Goal: Task Accomplishment & Management: Use online tool/utility

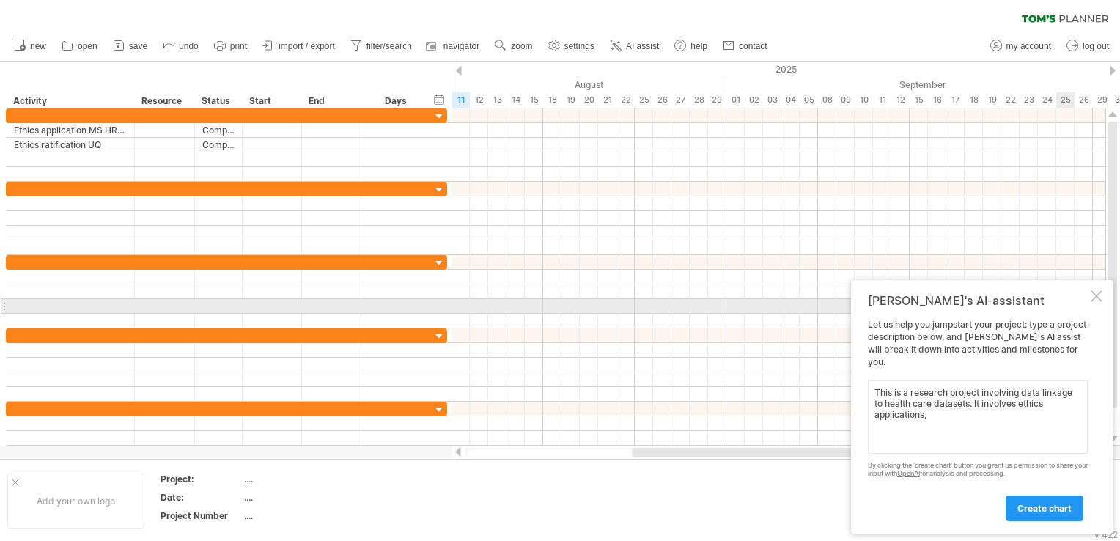
type textarea "This is a research project involving data linkage to health care datasets. It i…"
click at [1088, 309] on div "[PERSON_NAME]'s AI-assistant Let us help you jumpstart your project: type a pro…" at bounding box center [982, 407] width 262 height 254
click at [1095, 302] on div at bounding box center [1097, 296] width 12 height 12
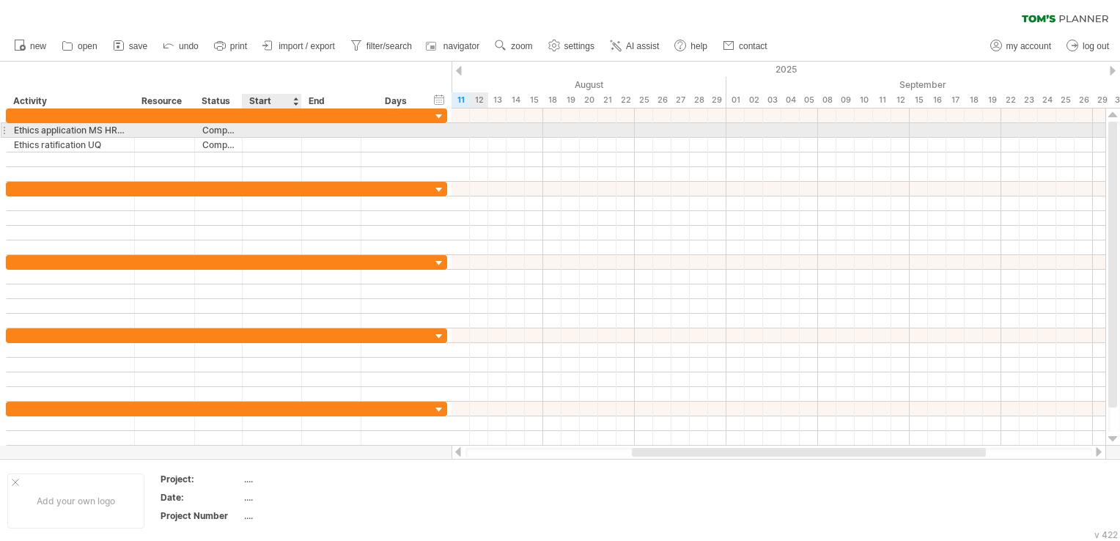
click at [272, 131] on div at bounding box center [272, 130] width 59 height 14
click at [34, 128] on div "Ethics application MS HREC" at bounding box center [70, 130] width 113 height 14
click at [18, 128] on input "**********" at bounding box center [70, 130] width 113 height 14
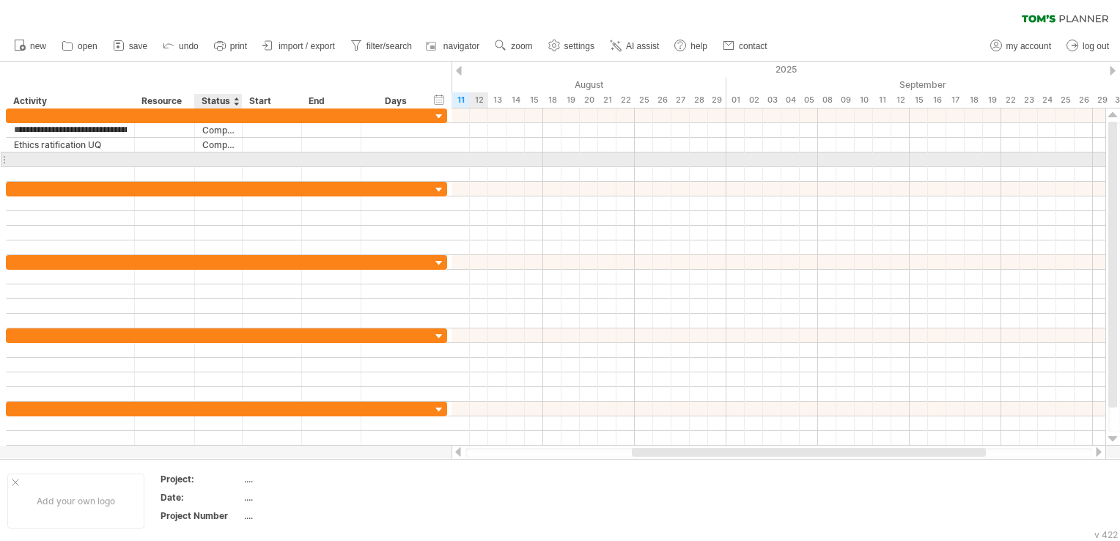
type input "**********"
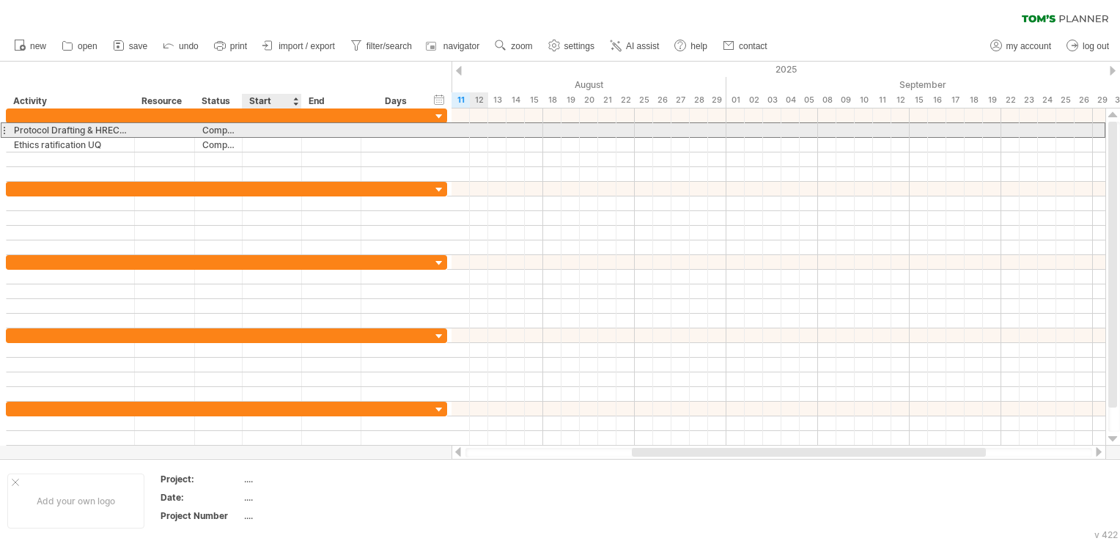
click at [274, 131] on div at bounding box center [272, 130] width 59 height 14
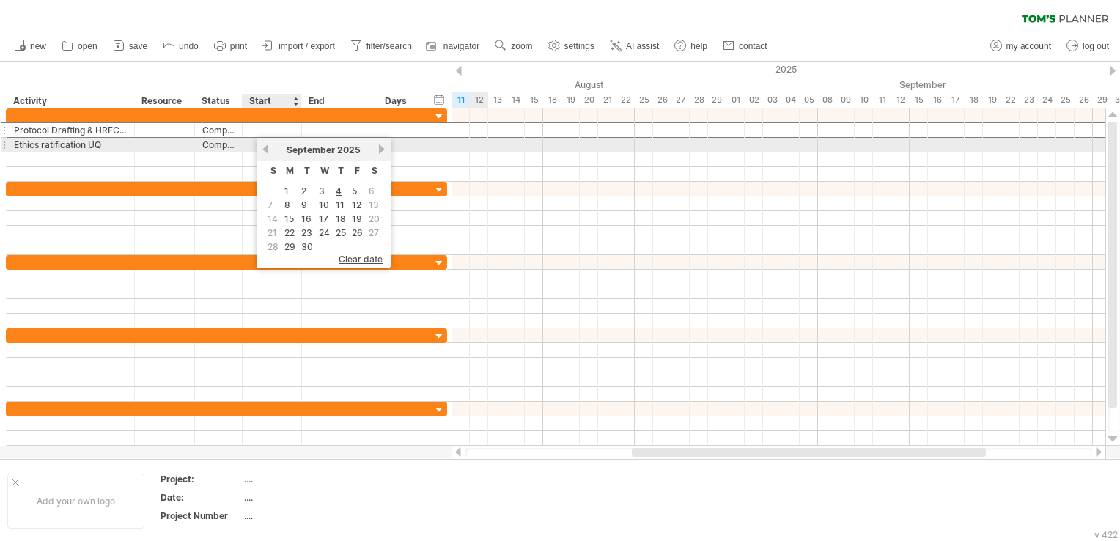
click at [265, 147] on link "previous" at bounding box center [265, 149] width 11 height 11
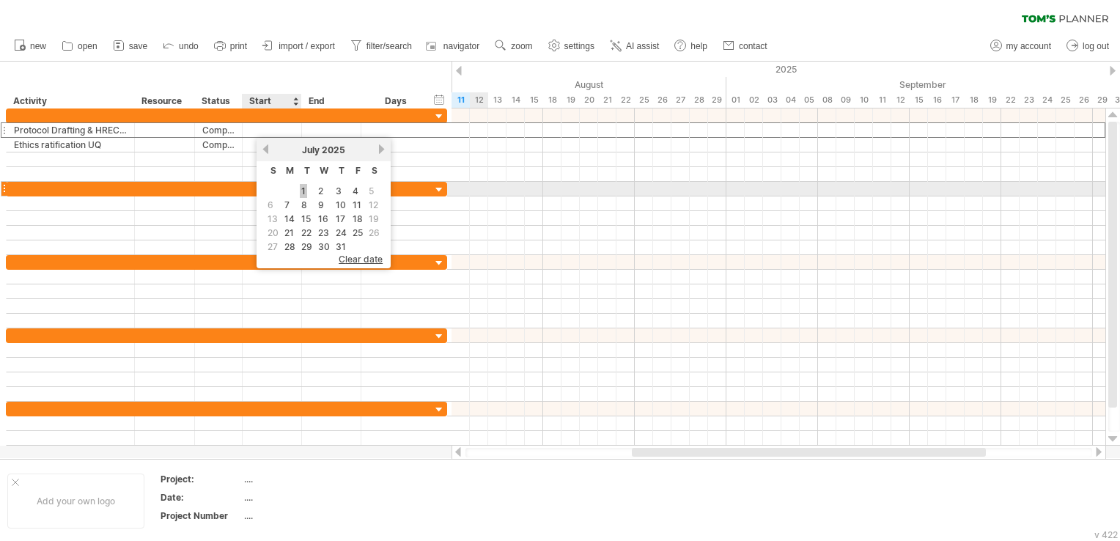
click at [301, 186] on link "1" at bounding box center [303, 191] width 7 height 14
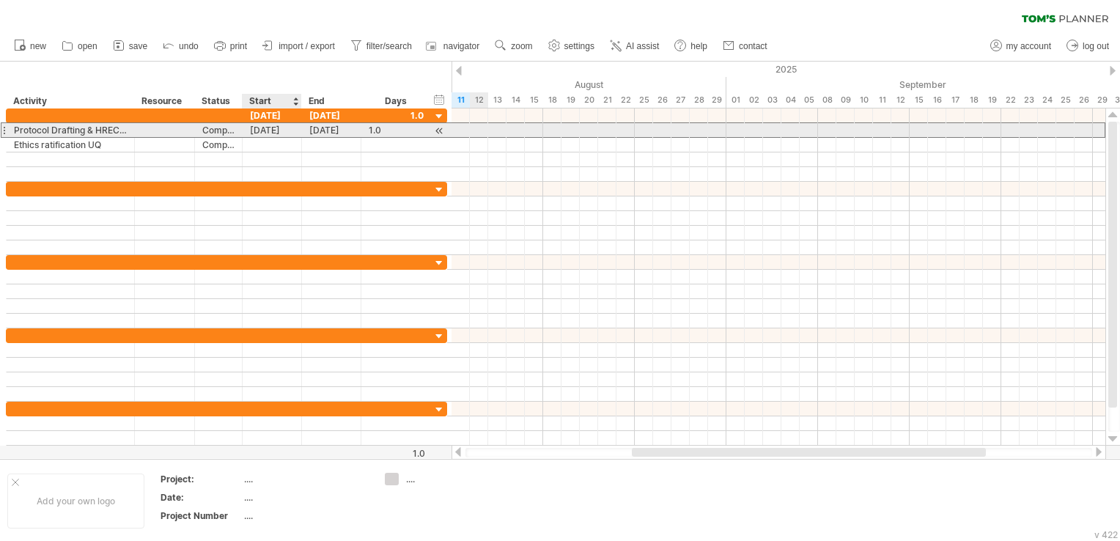
click at [274, 129] on div "[DATE]" at bounding box center [272, 130] width 59 height 14
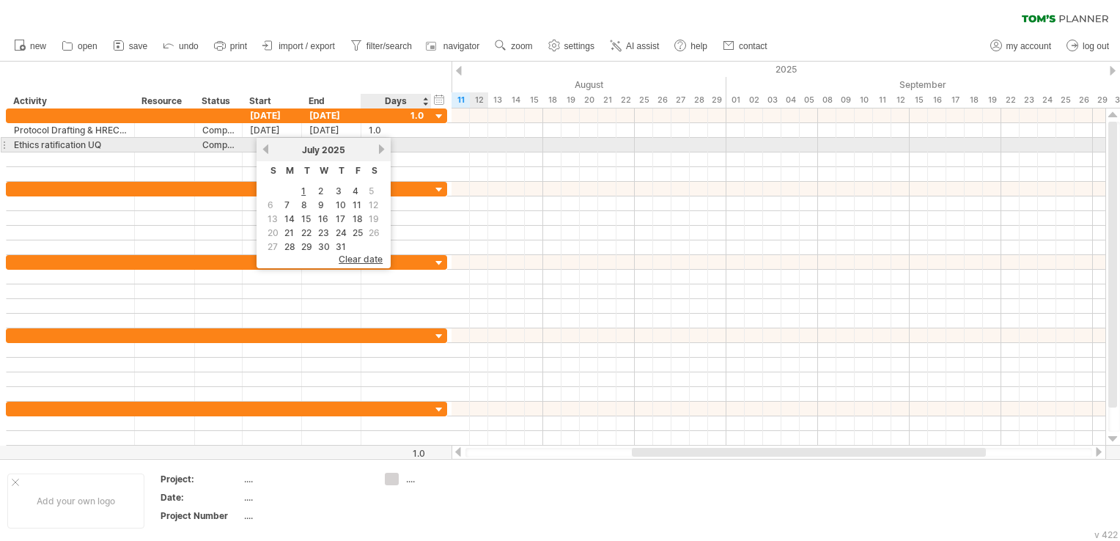
click at [372, 149] on div "[DATE]" at bounding box center [324, 149] width 106 height 11
click at [380, 149] on link "next" at bounding box center [381, 149] width 11 height 11
click at [265, 150] on link "previous" at bounding box center [265, 149] width 11 height 11
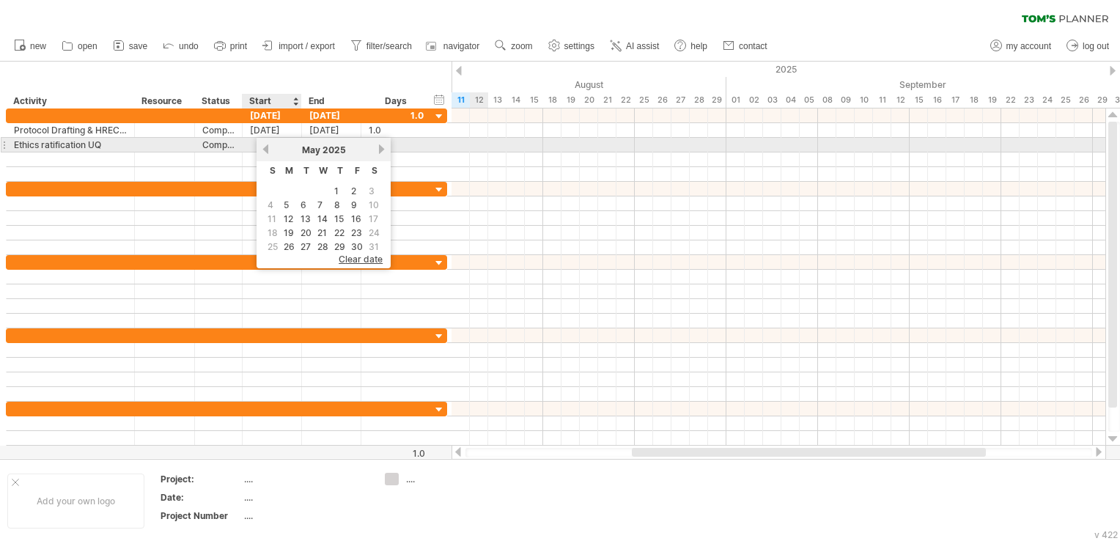
click at [265, 150] on link "previous" at bounding box center [265, 149] width 11 height 11
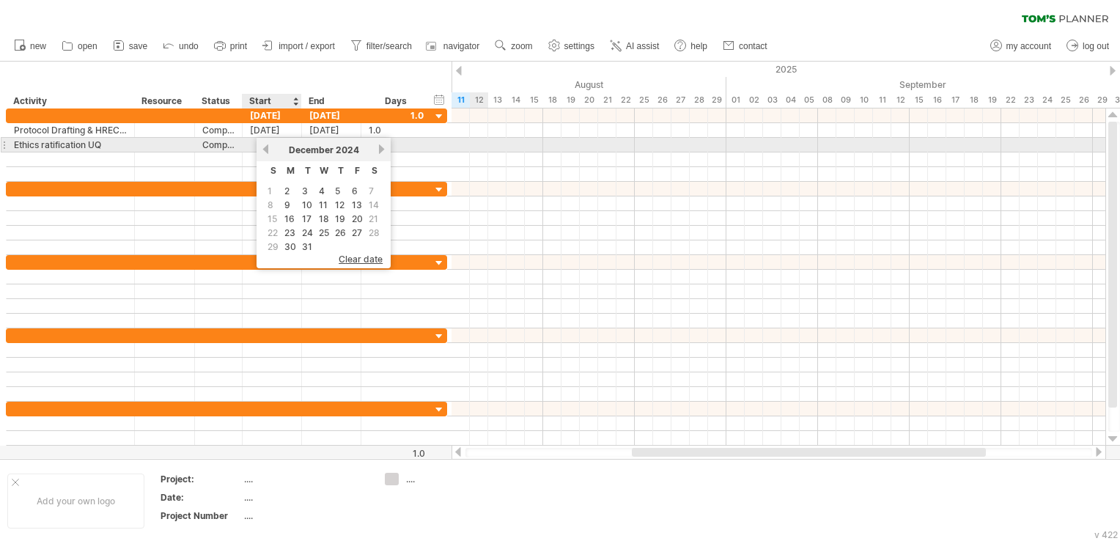
click at [265, 150] on link "previous" at bounding box center [265, 149] width 11 height 11
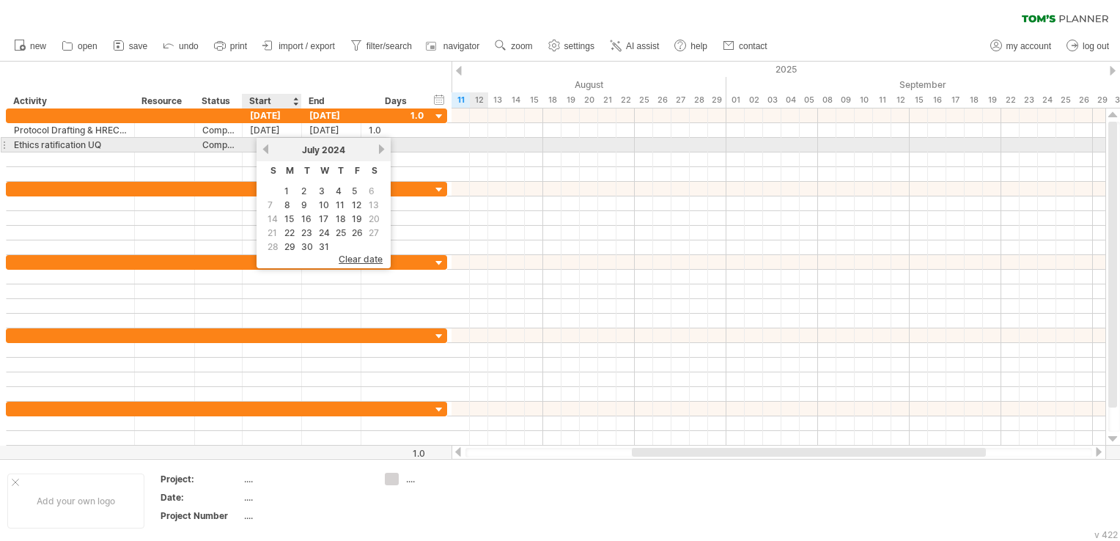
click at [265, 150] on link "previous" at bounding box center [265, 149] width 11 height 11
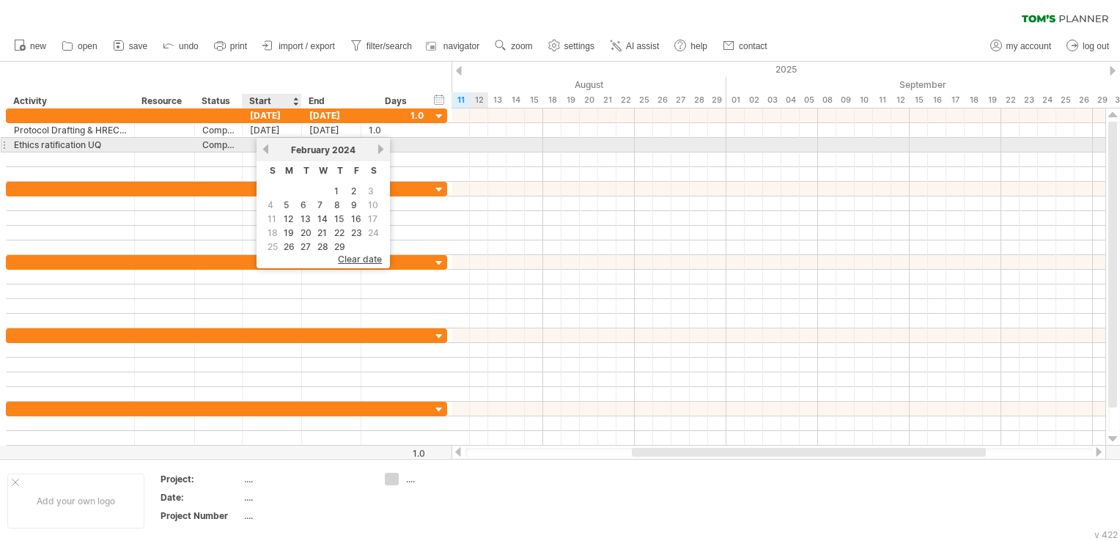
click at [265, 150] on link "previous" at bounding box center [265, 149] width 11 height 11
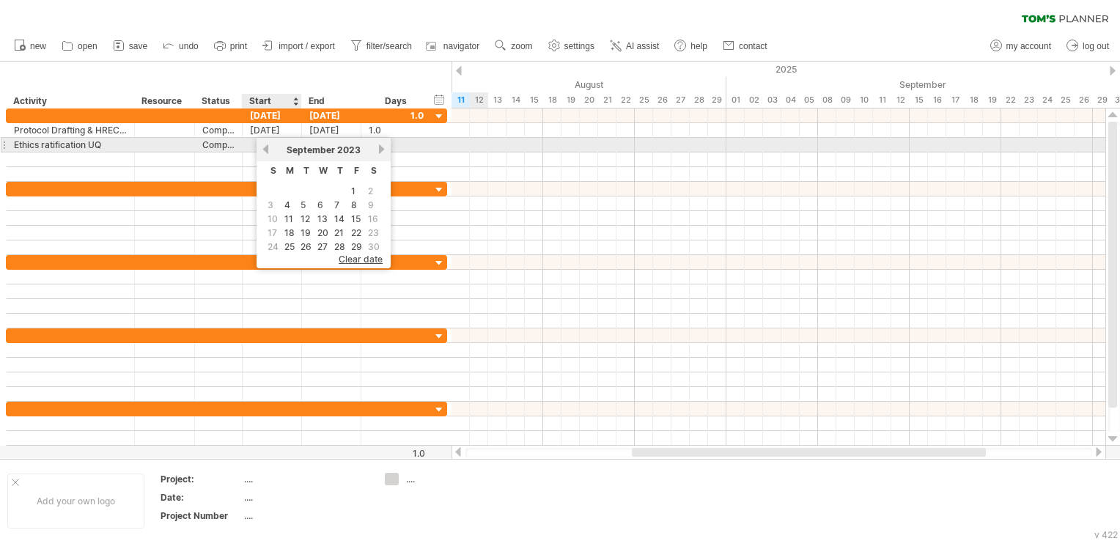
click at [265, 150] on link "previous" at bounding box center [265, 149] width 11 height 11
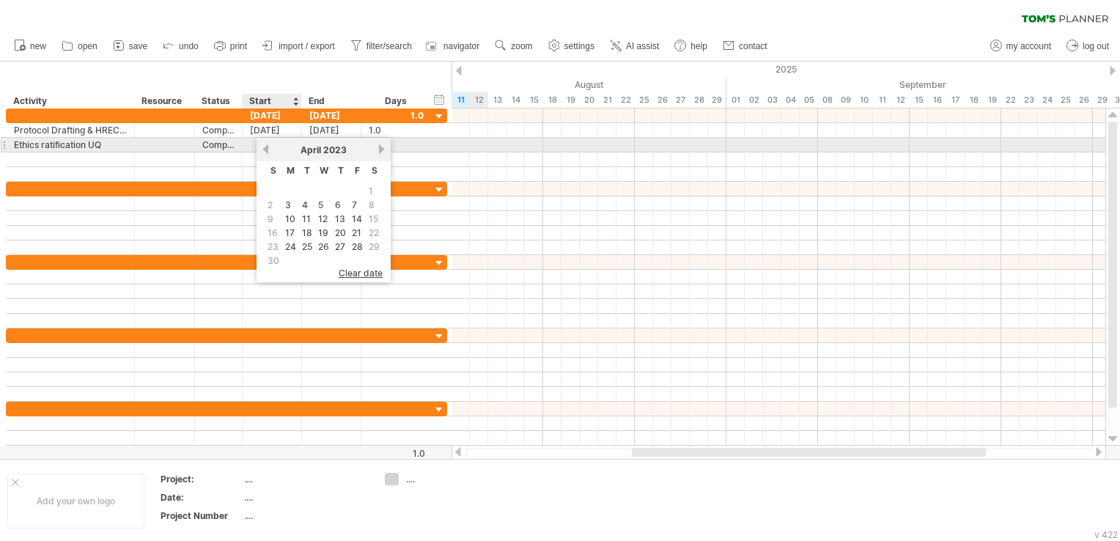
click at [265, 150] on link "previous" at bounding box center [265, 149] width 11 height 11
click at [375, 151] on link "next" at bounding box center [380, 149] width 11 height 11
click at [376, 151] on link "next" at bounding box center [381, 149] width 11 height 11
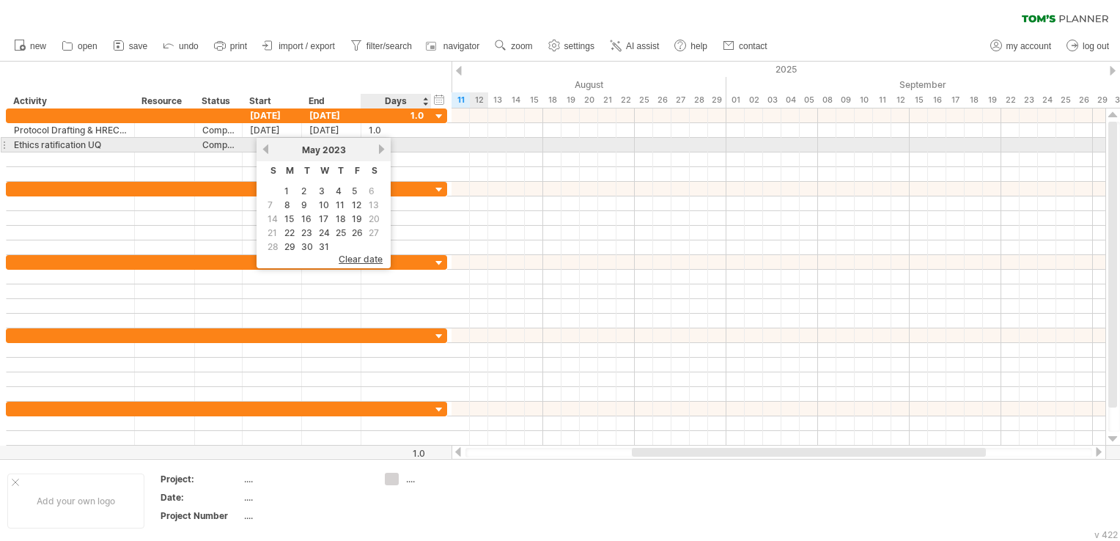
click at [376, 151] on link "next" at bounding box center [381, 149] width 11 height 11
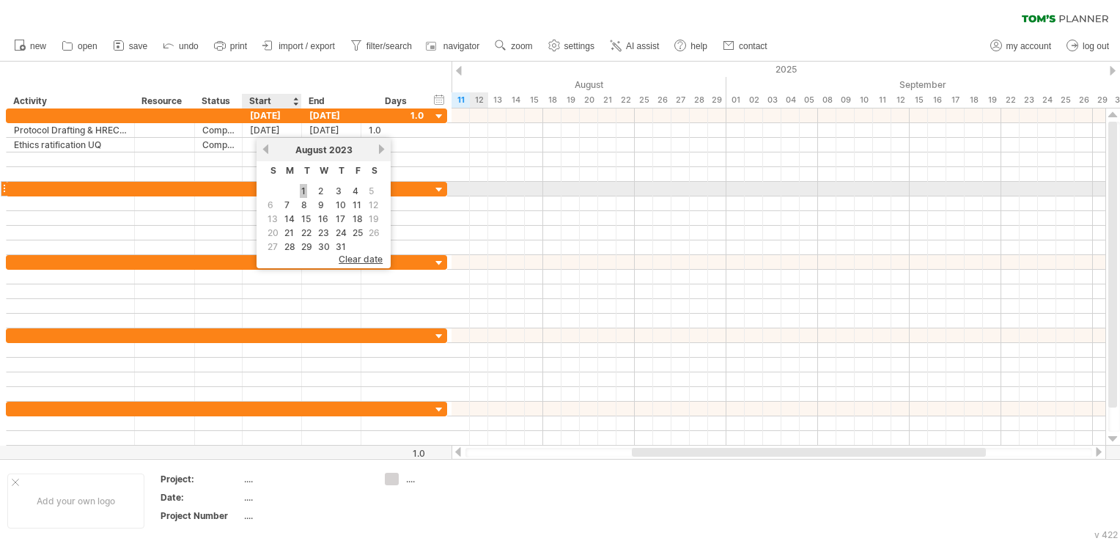
click at [302, 187] on link "1" at bounding box center [303, 191] width 7 height 14
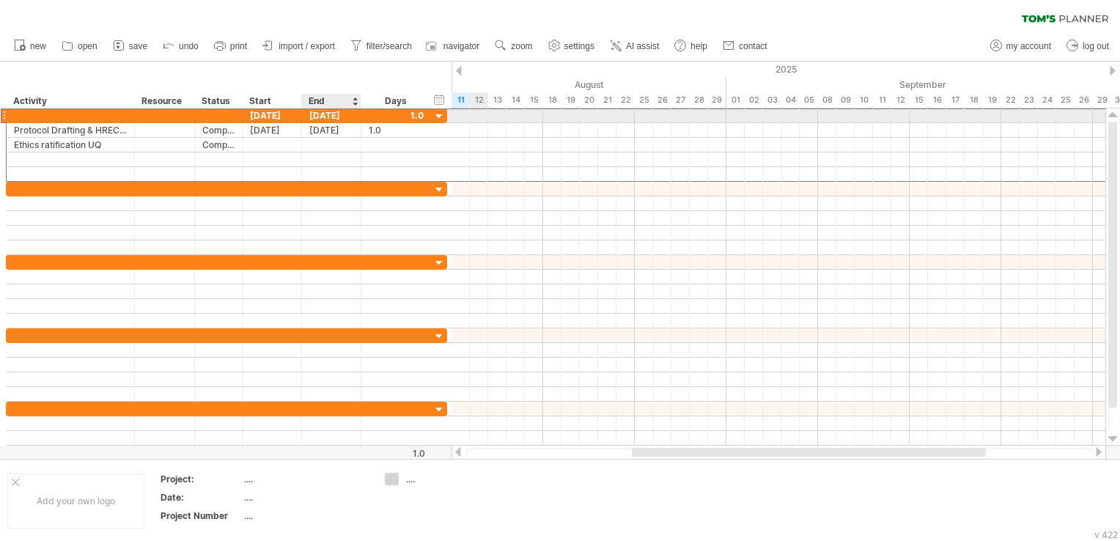
click at [345, 114] on div "[DATE]" at bounding box center [331, 116] width 59 height 14
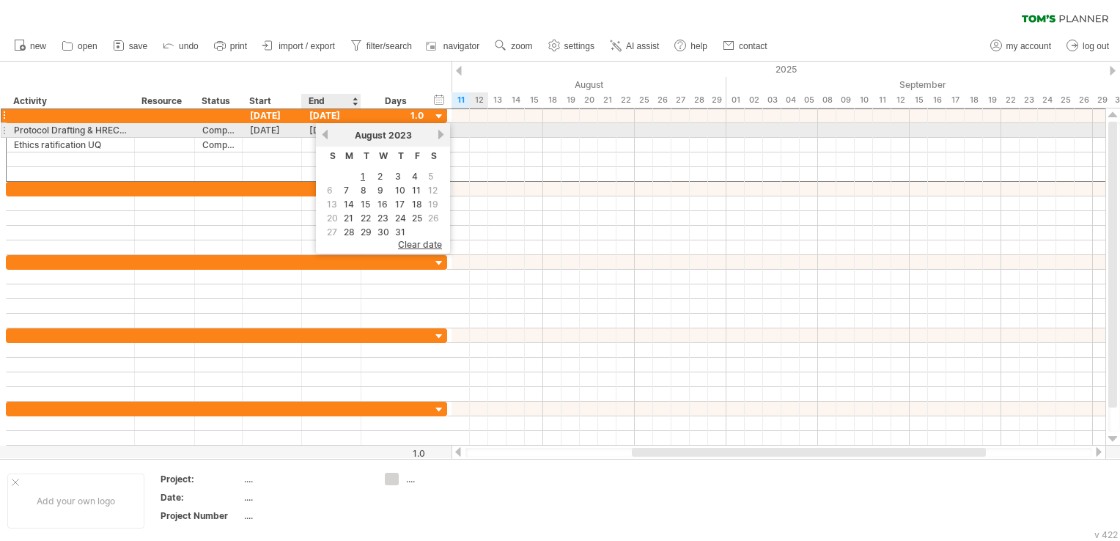
click at [326, 133] on link "previous" at bounding box center [325, 134] width 11 height 11
click at [436, 133] on link "next" at bounding box center [441, 134] width 11 height 11
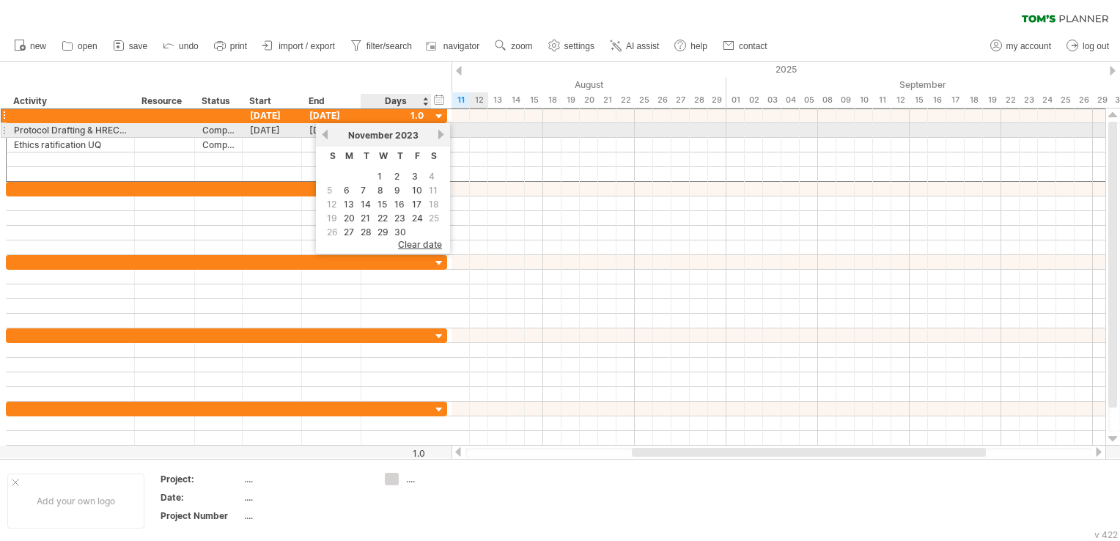
click at [436, 133] on link "next" at bounding box center [441, 134] width 11 height 11
click at [436, 133] on link "next" at bounding box center [440, 134] width 11 height 11
click at [436, 133] on link "next" at bounding box center [441, 134] width 11 height 11
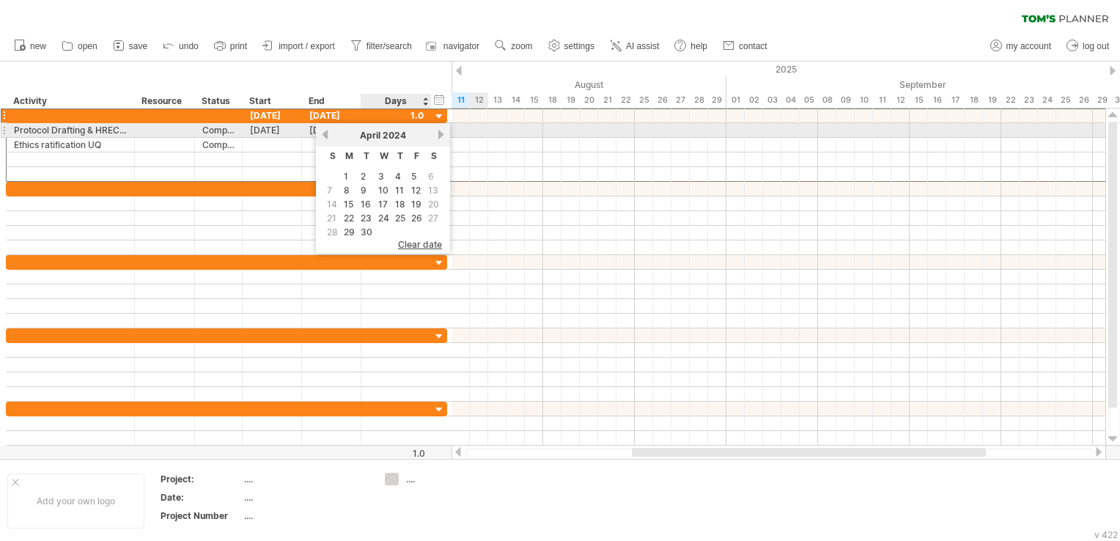
click at [436, 133] on link "next" at bounding box center [441, 134] width 11 height 11
click at [437, 133] on link "next" at bounding box center [441, 134] width 11 height 11
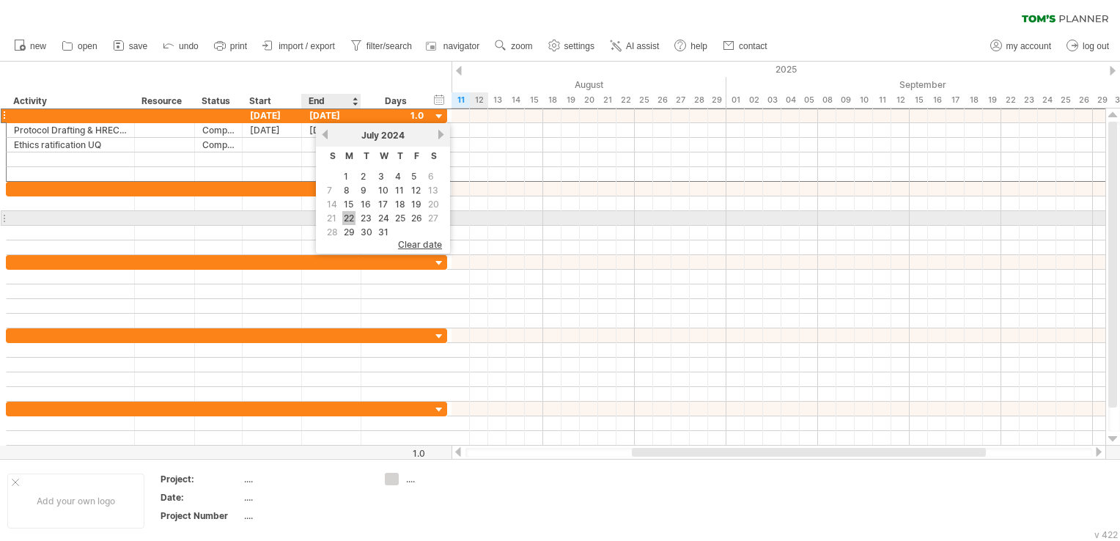
click at [350, 213] on link "22" at bounding box center [348, 218] width 13 height 14
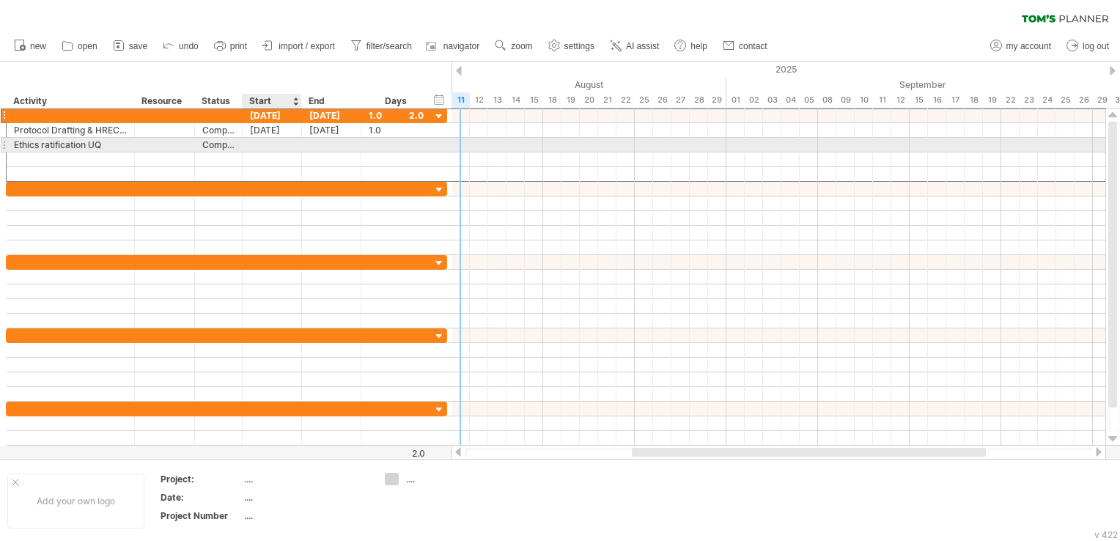
click at [258, 148] on div at bounding box center [272, 145] width 59 height 14
click at [261, 145] on div at bounding box center [272, 145] width 59 height 14
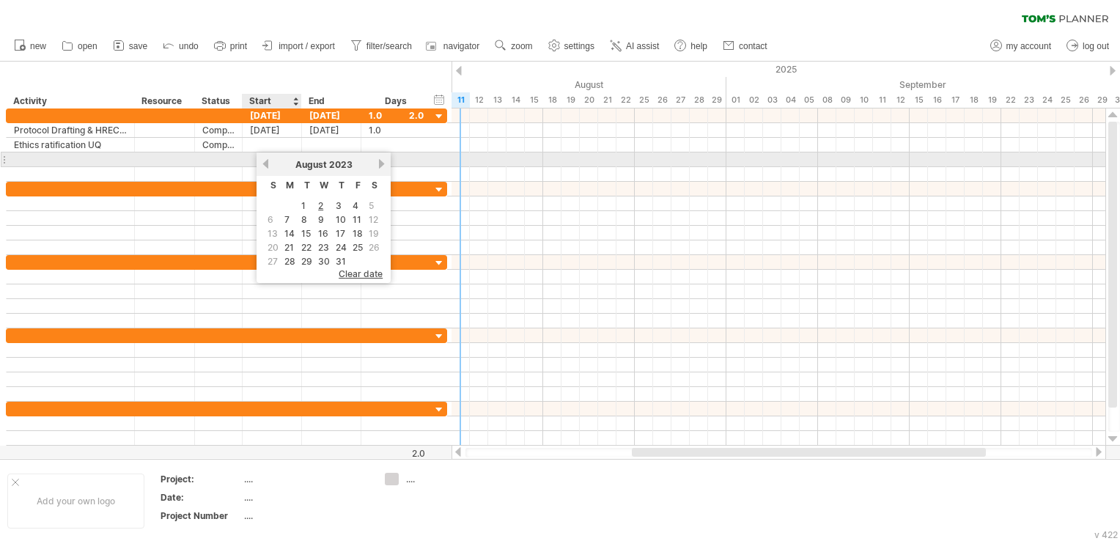
click at [267, 165] on link "previous" at bounding box center [265, 163] width 11 height 11
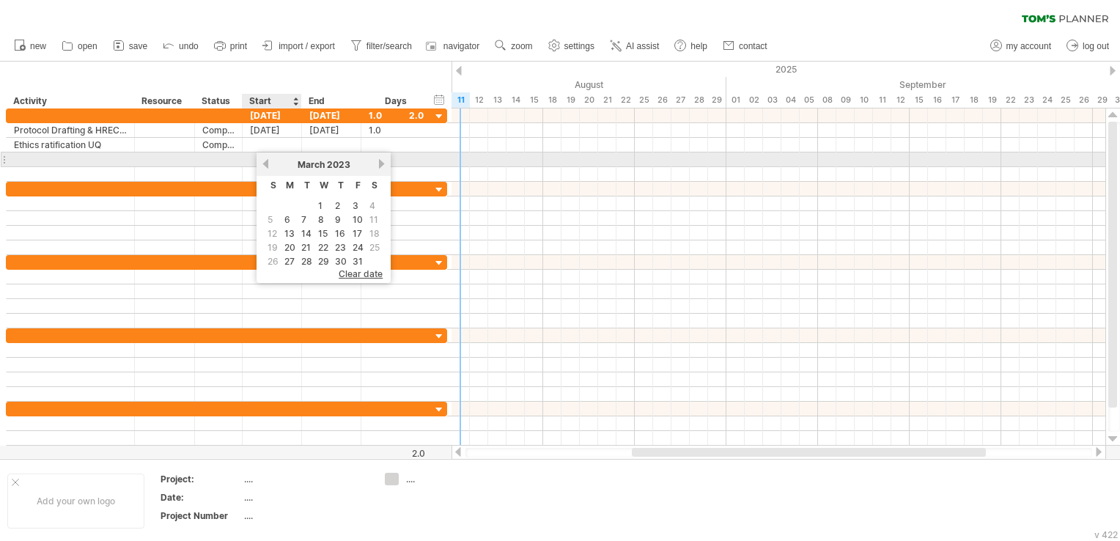
click at [267, 165] on link "previous" at bounding box center [265, 163] width 11 height 11
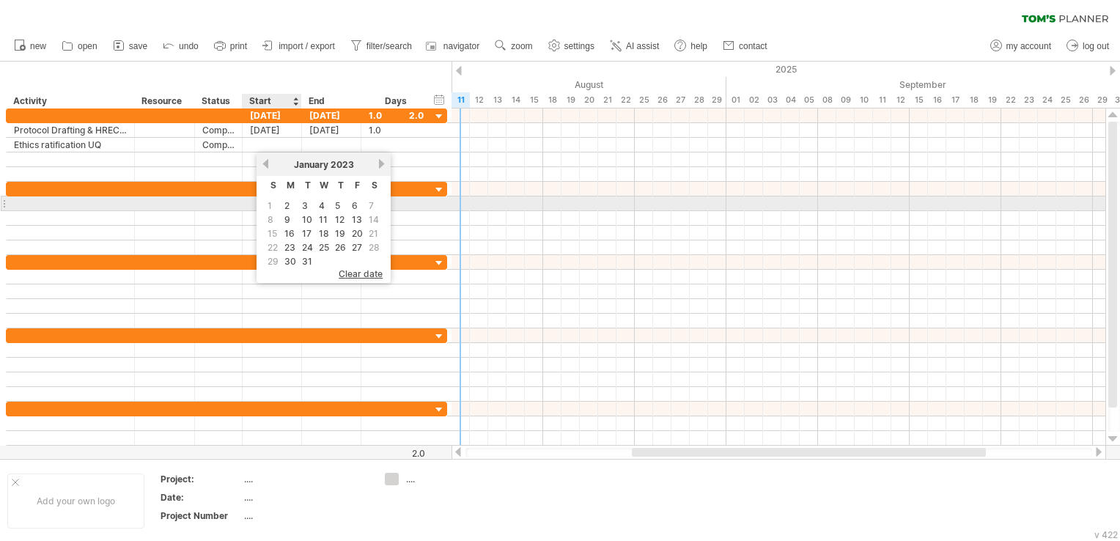
click at [270, 204] on span "1" at bounding box center [269, 206] width 7 height 14
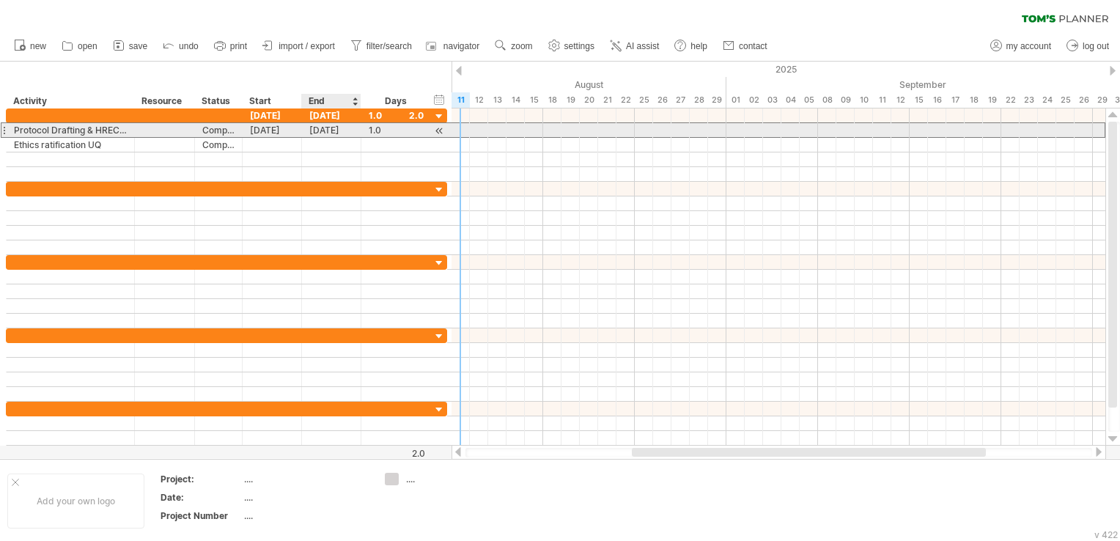
click at [343, 136] on div "[DATE]" at bounding box center [331, 130] width 59 height 14
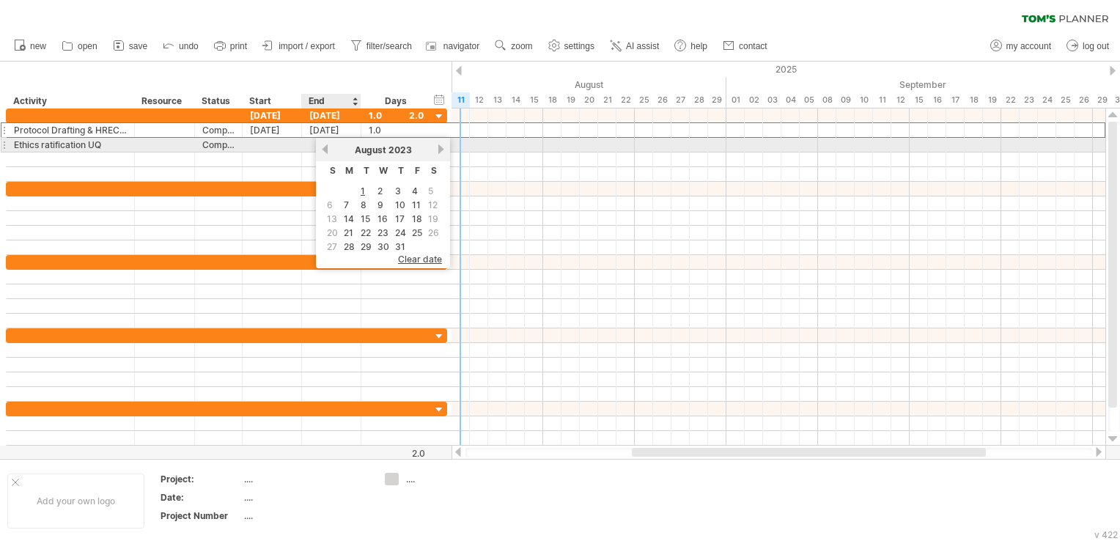
click at [323, 148] on link "previous" at bounding box center [325, 149] width 11 height 11
click at [323, 147] on link "previous" at bounding box center [325, 149] width 11 height 11
click at [436, 145] on link "next" at bounding box center [441, 149] width 11 height 11
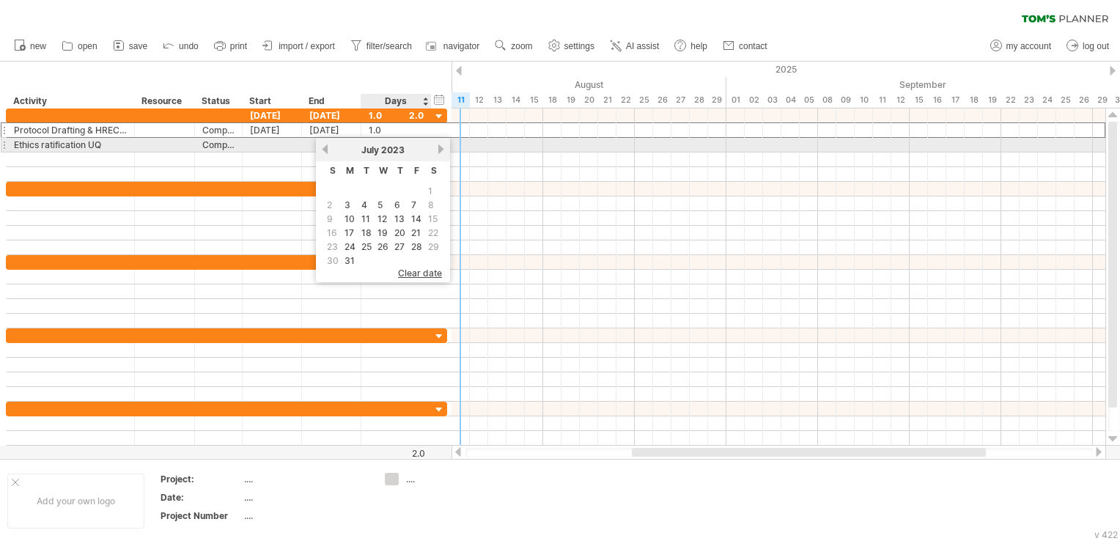
click at [436, 145] on link "next" at bounding box center [441, 149] width 11 height 11
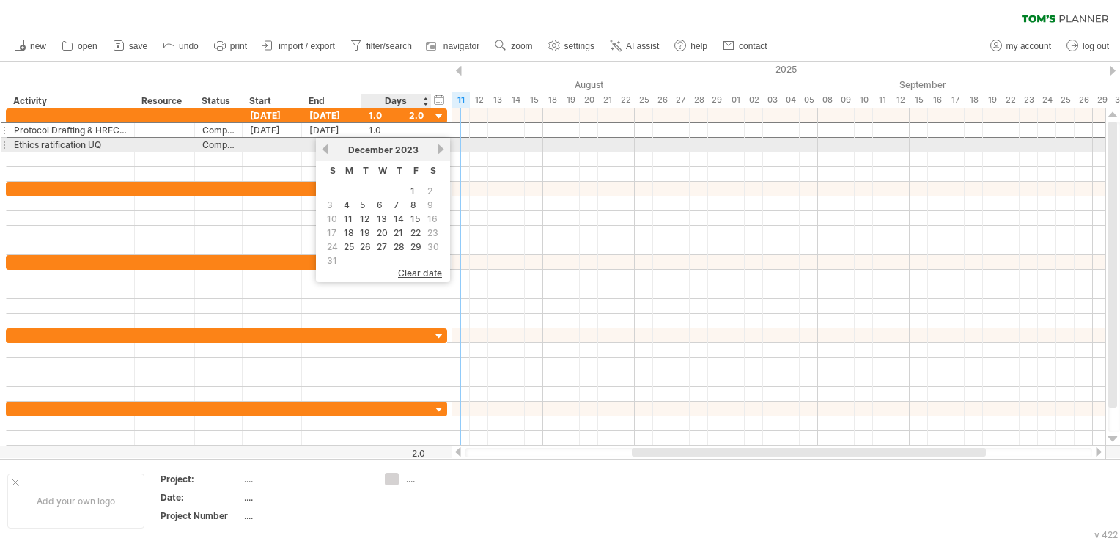
click at [436, 145] on link "next" at bounding box center [441, 149] width 11 height 11
click at [435, 145] on link "next" at bounding box center [440, 149] width 11 height 11
click at [436, 145] on link "next" at bounding box center [441, 149] width 11 height 11
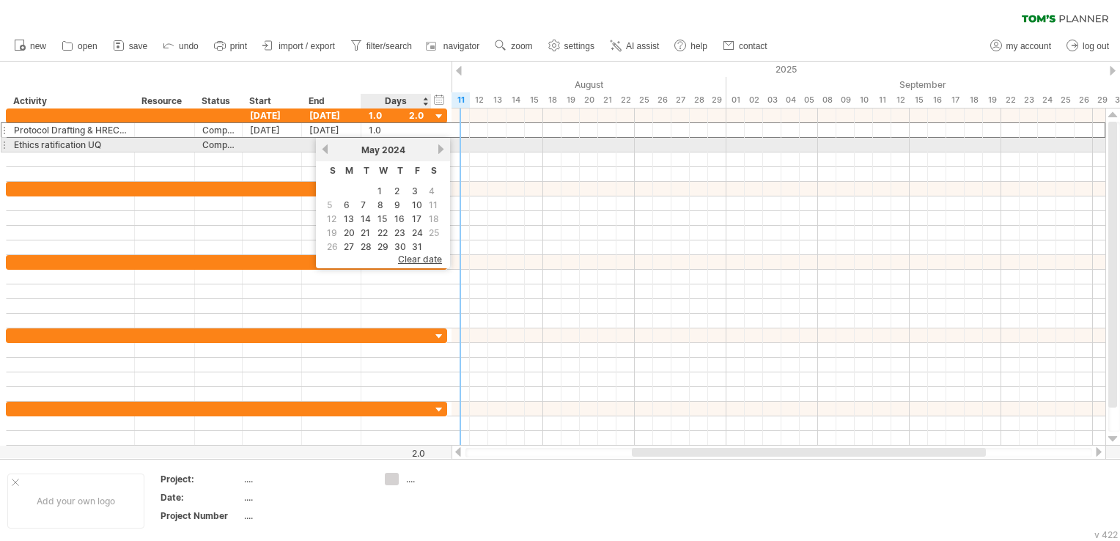
click at [436, 145] on link "next" at bounding box center [441, 149] width 11 height 11
click at [433, 145] on div "[DATE]" at bounding box center [383, 149] width 106 height 11
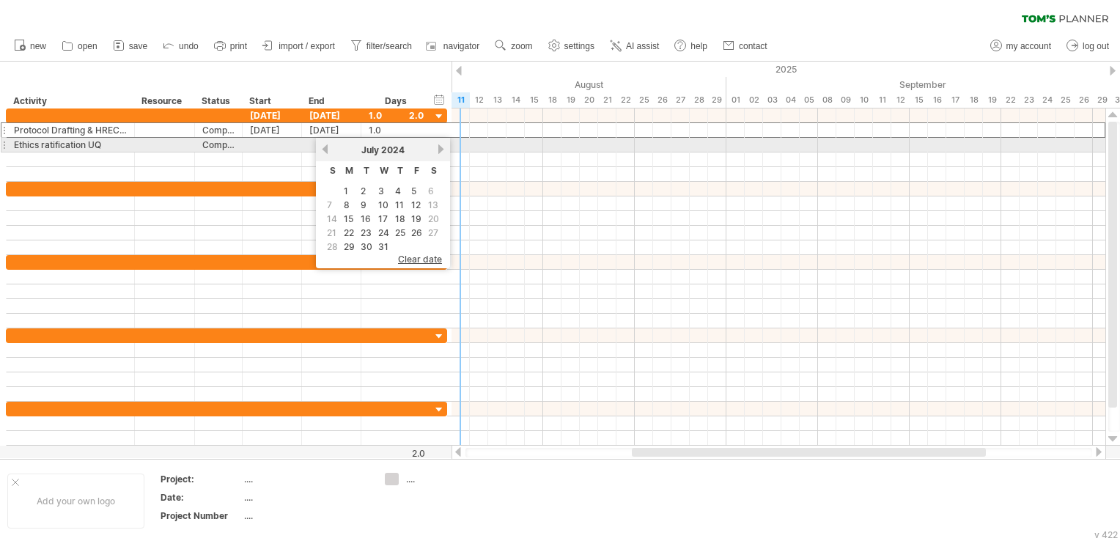
click at [433, 145] on div "[DATE]" at bounding box center [383, 149] width 106 height 11
click at [439, 148] on link "next" at bounding box center [441, 149] width 11 height 11
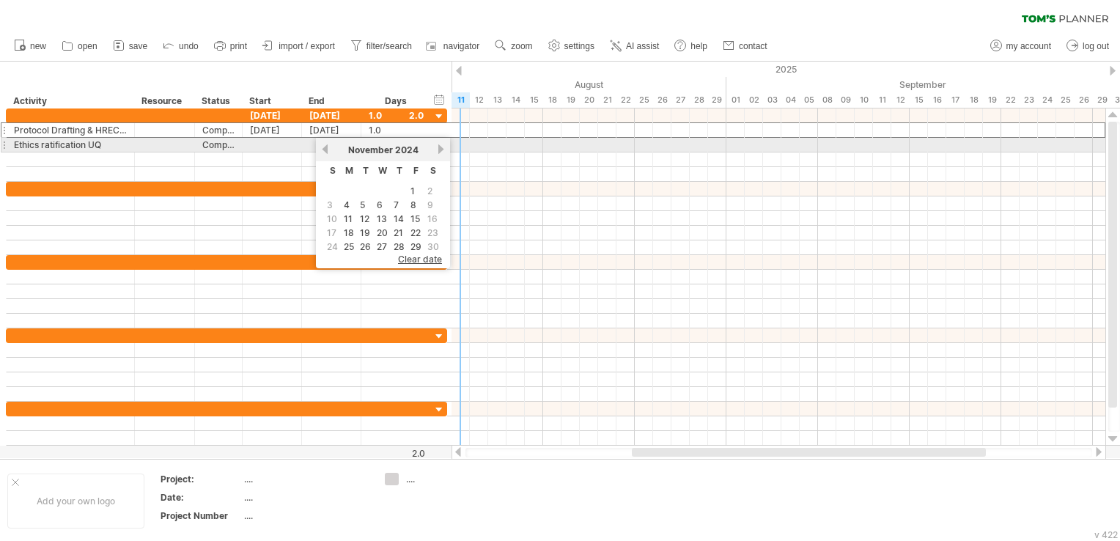
click at [439, 148] on link "next" at bounding box center [441, 149] width 11 height 11
click at [439, 148] on link "next" at bounding box center [439, 149] width 11 height 11
click at [439, 148] on link "next" at bounding box center [441, 149] width 11 height 11
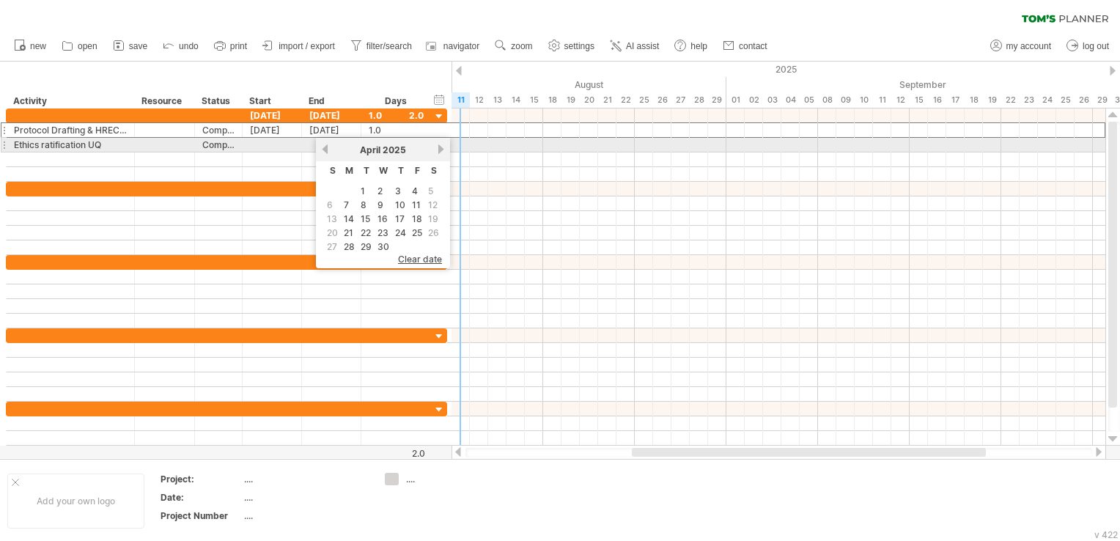
click at [439, 148] on link "next" at bounding box center [441, 149] width 11 height 11
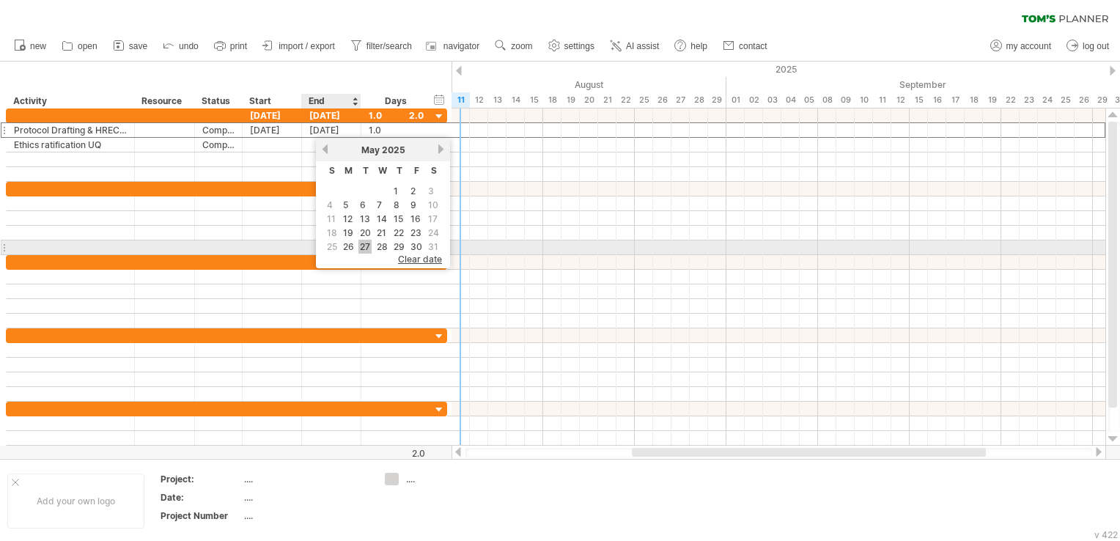
click at [360, 241] on link "27" at bounding box center [365, 247] width 13 height 14
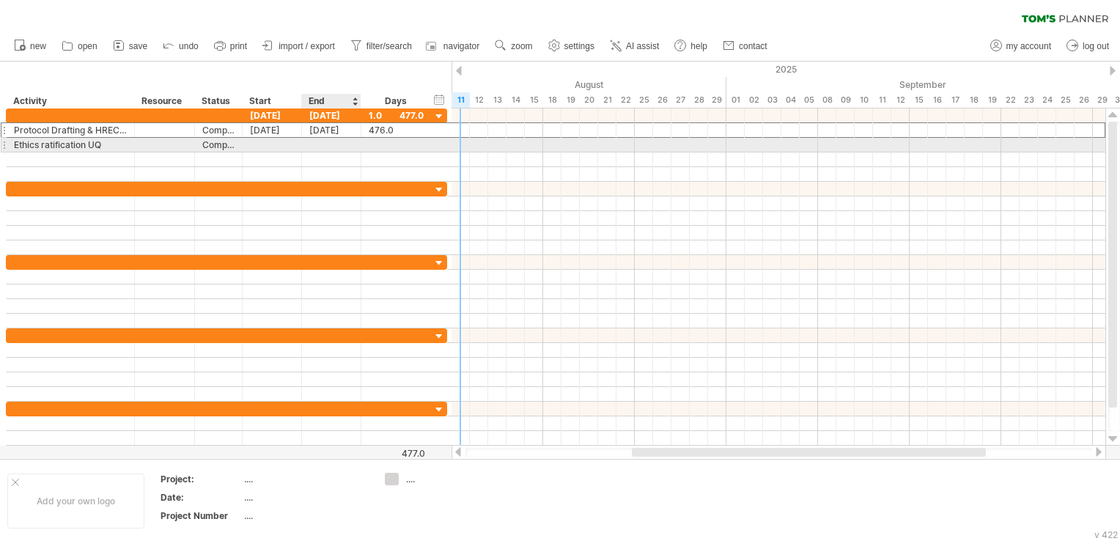
click at [324, 143] on div at bounding box center [331, 145] width 59 height 14
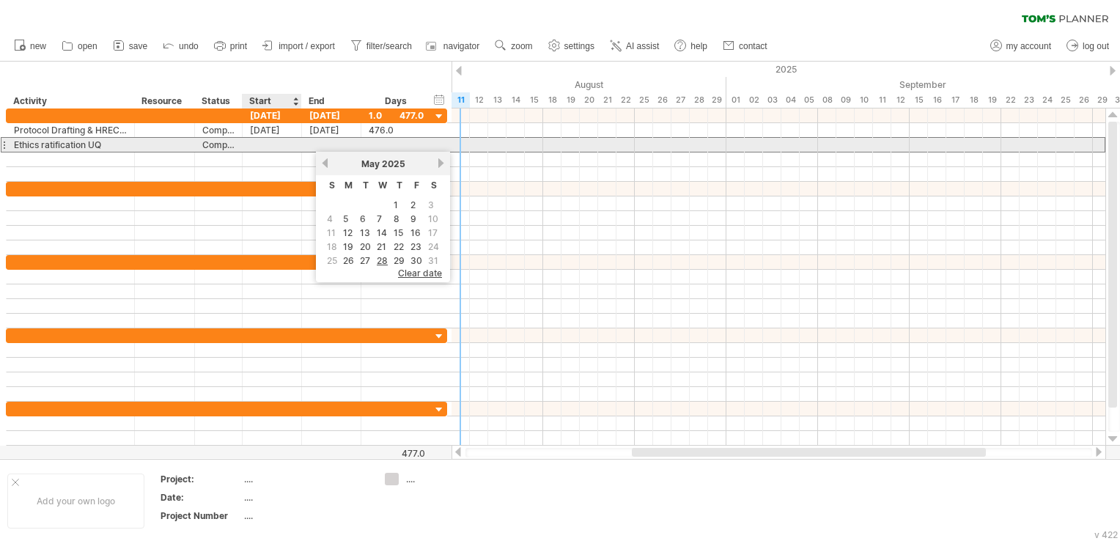
click at [279, 147] on div at bounding box center [272, 145] width 59 height 14
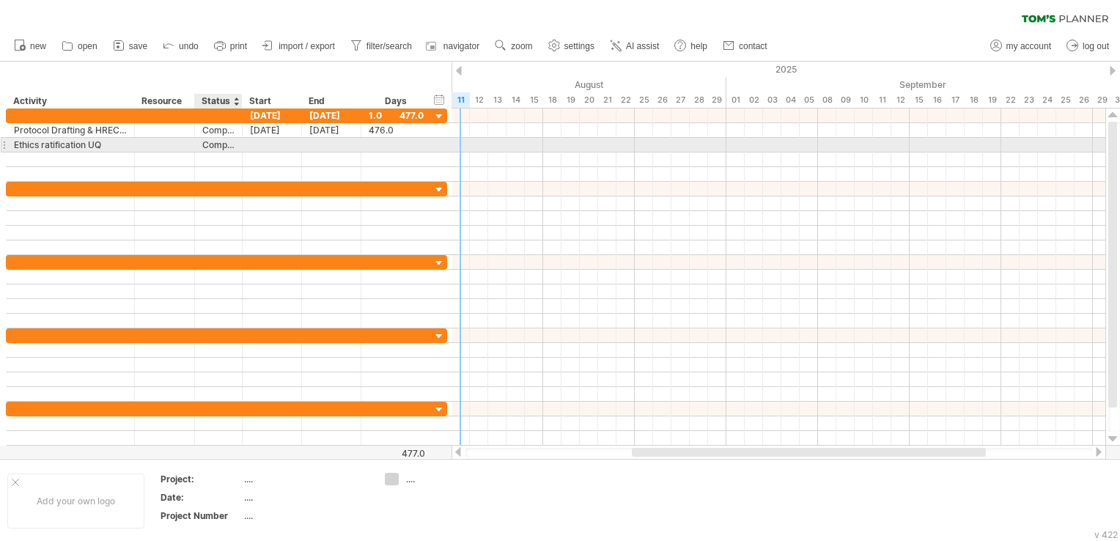
click at [237, 147] on div at bounding box center [240, 145] width 7 height 15
click at [213, 145] on div "Complete" at bounding box center [218, 145] width 32 height 14
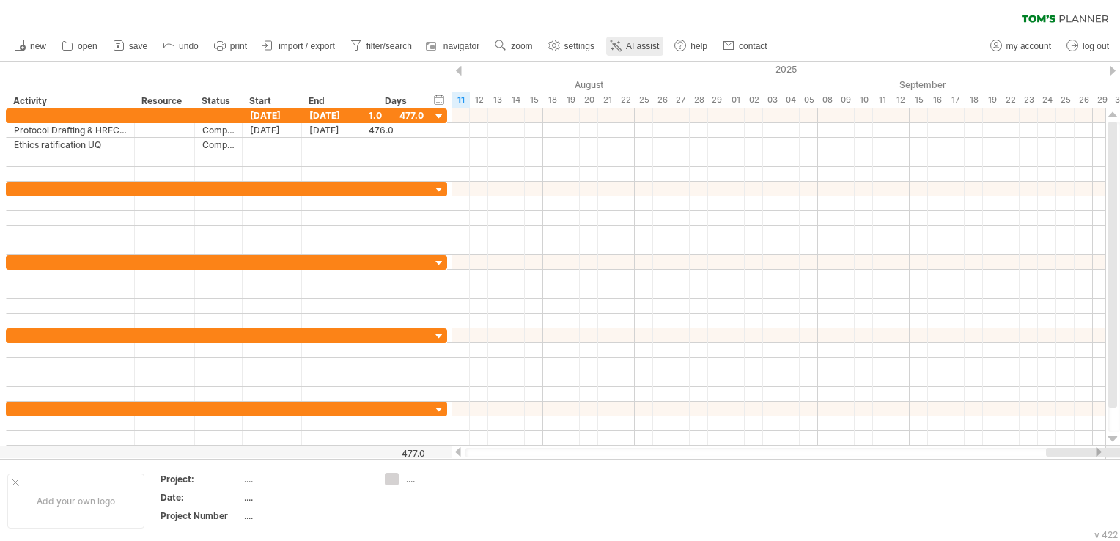
click at [639, 47] on span "AI assist" at bounding box center [642, 46] width 33 height 10
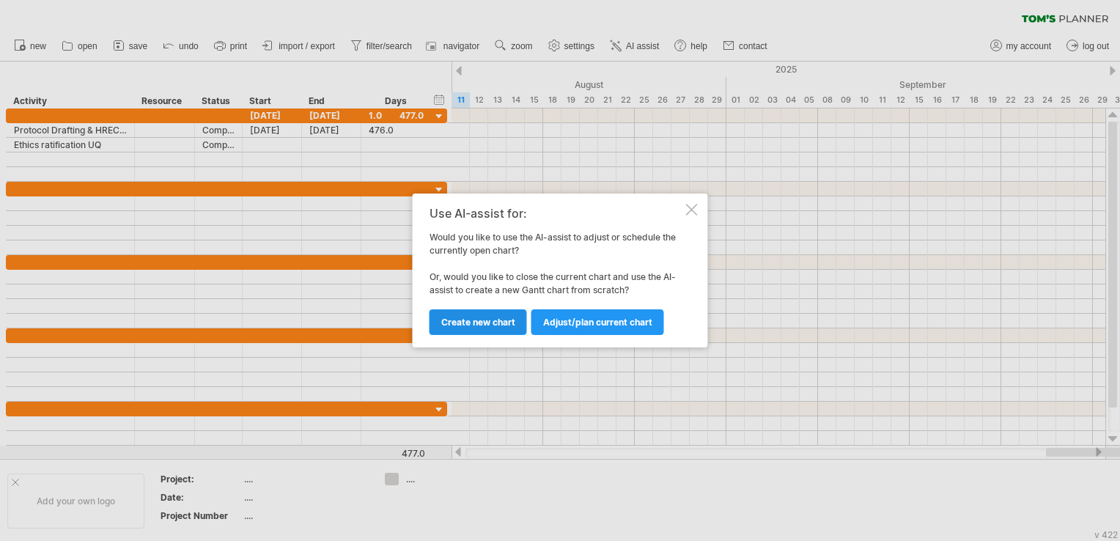
click at [480, 320] on span "Create new chart" at bounding box center [478, 322] width 74 height 11
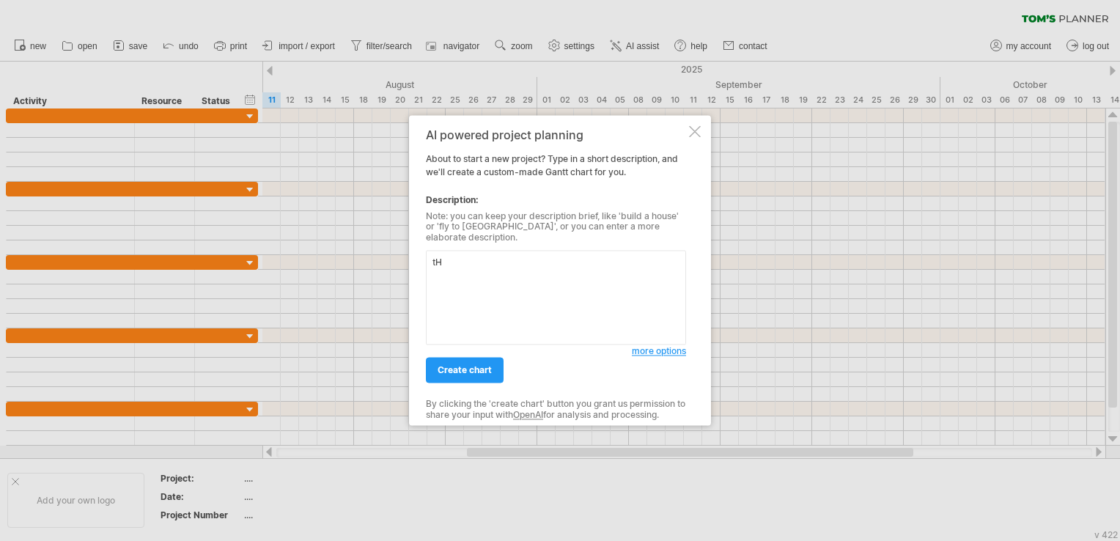
type textarea "t"
type textarea "T"
type textarea "Research project - access to pathology data"
